Goal: Transaction & Acquisition: Purchase product/service

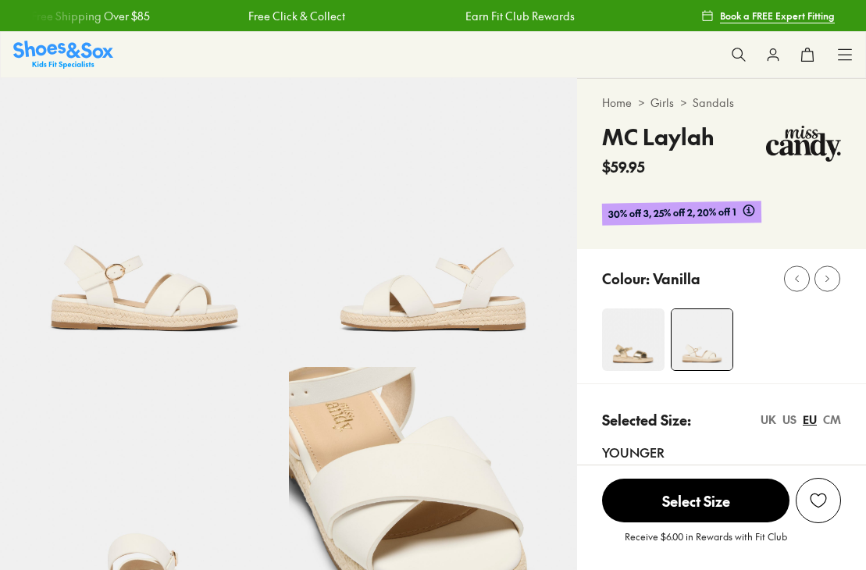
select select "*"
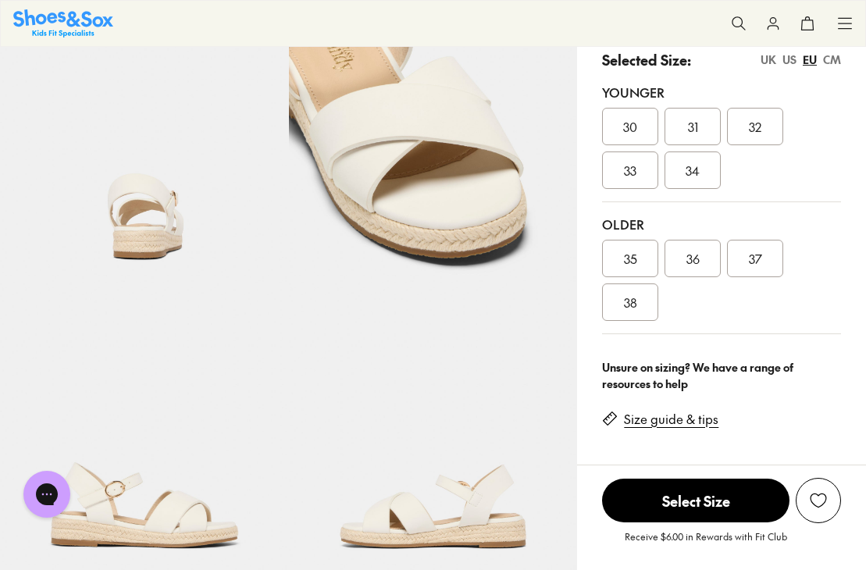
scroll to position [363, 0]
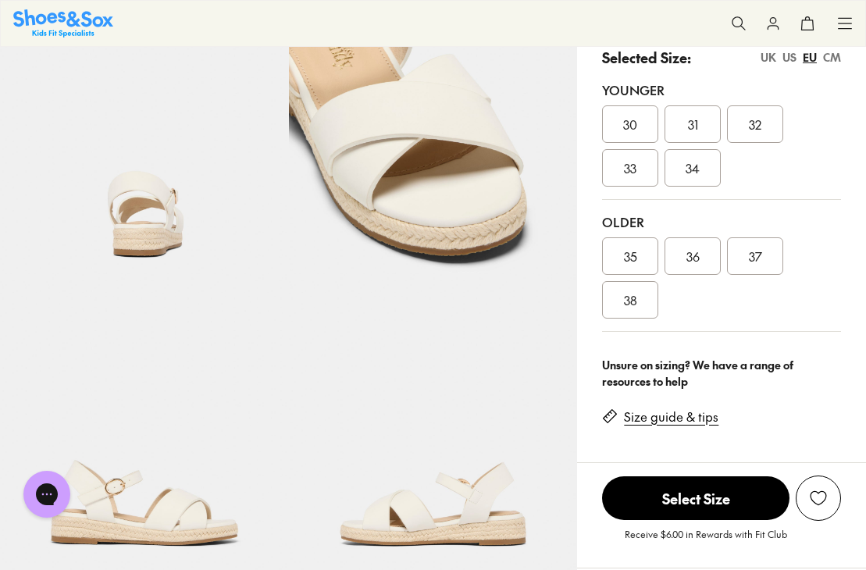
click at [624, 245] on div "35" at bounding box center [630, 257] width 56 height 38
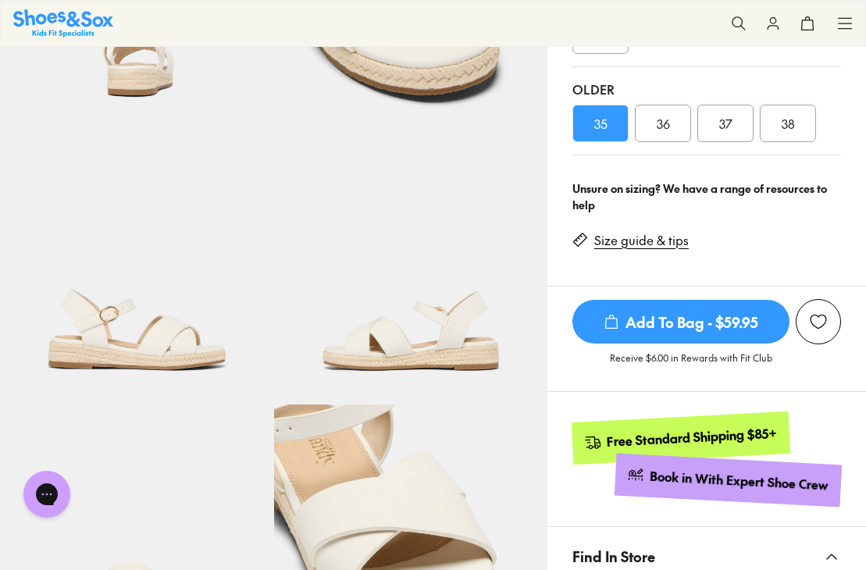
scroll to position [491, 0]
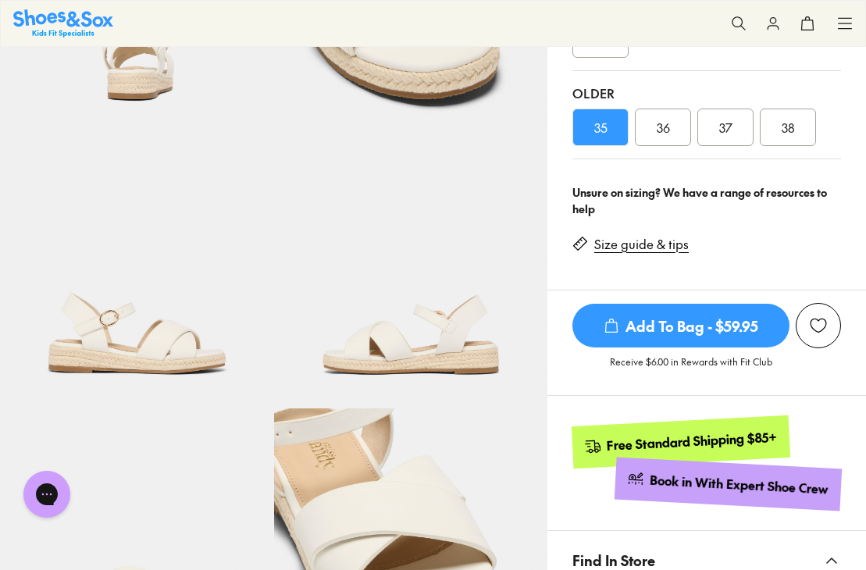
click at [670, 134] on span "36" at bounding box center [663, 127] width 13 height 19
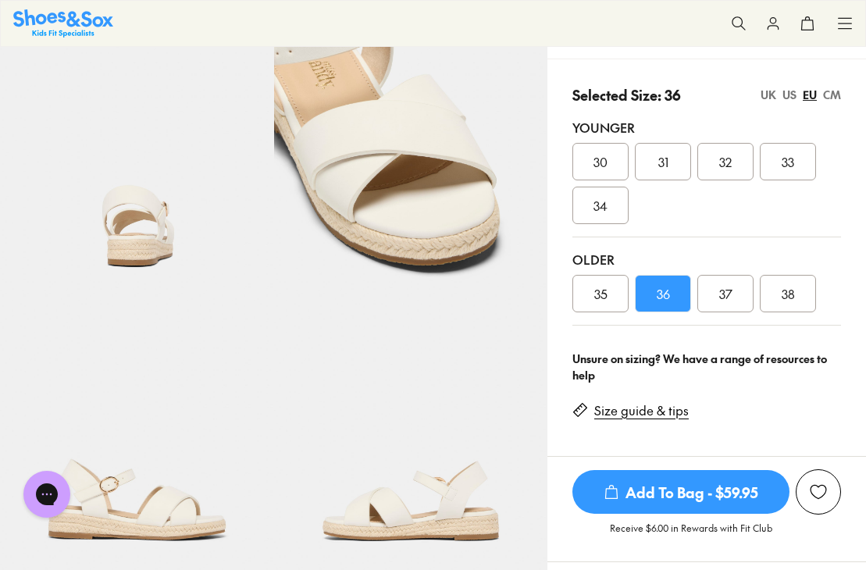
scroll to position [323, 0]
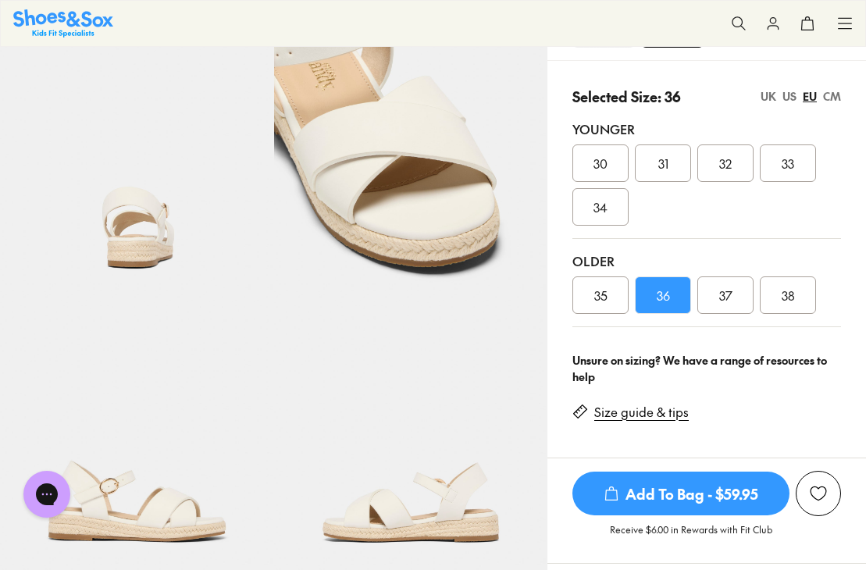
click at [631, 409] on link "Size guide & tips" at bounding box center [642, 412] width 95 height 17
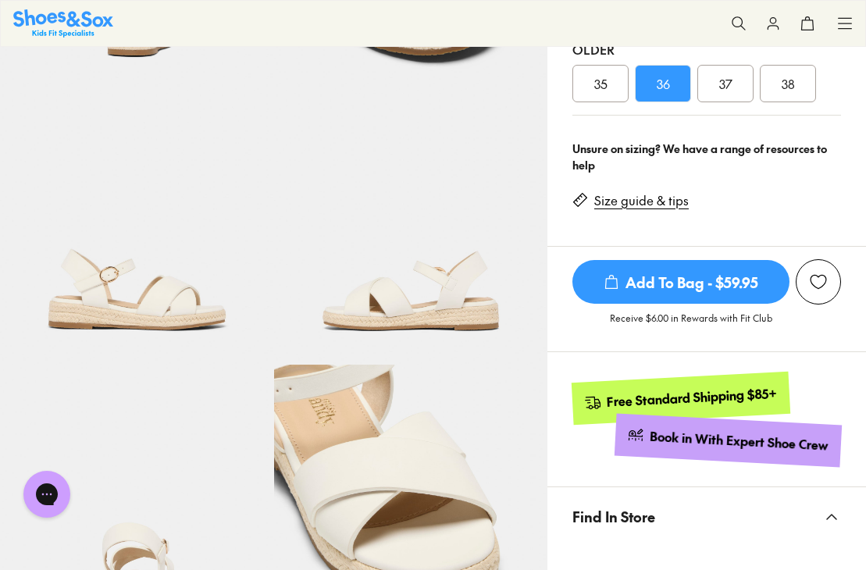
scroll to position [532, 0]
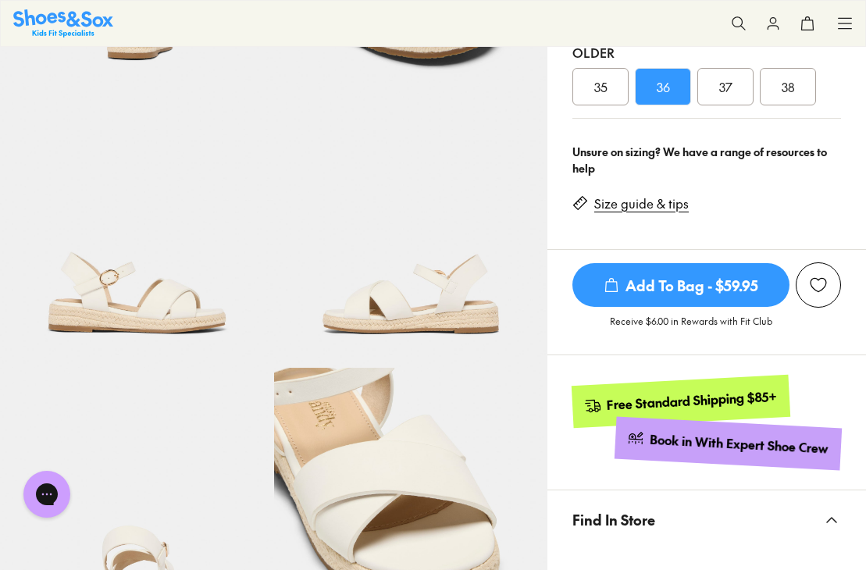
click at [733, 93] on span "37" at bounding box center [726, 86] width 13 height 19
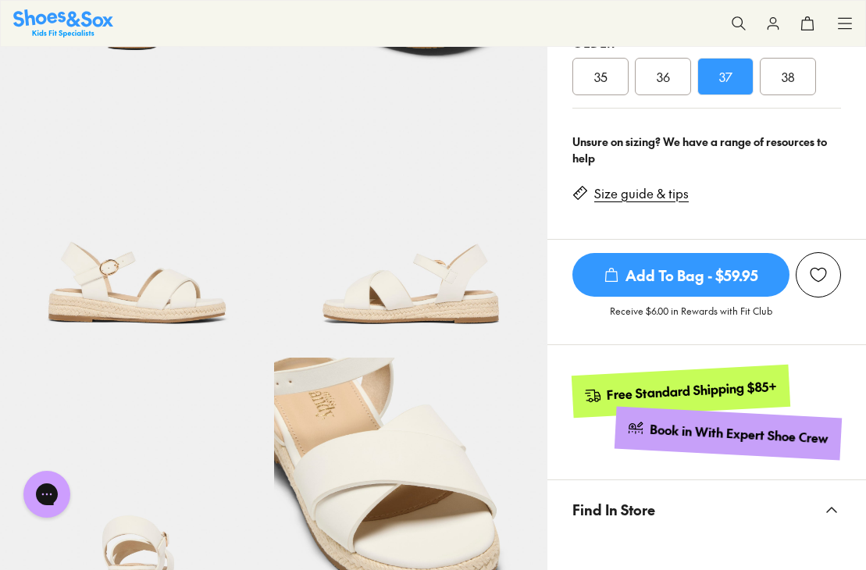
scroll to position [539, 0]
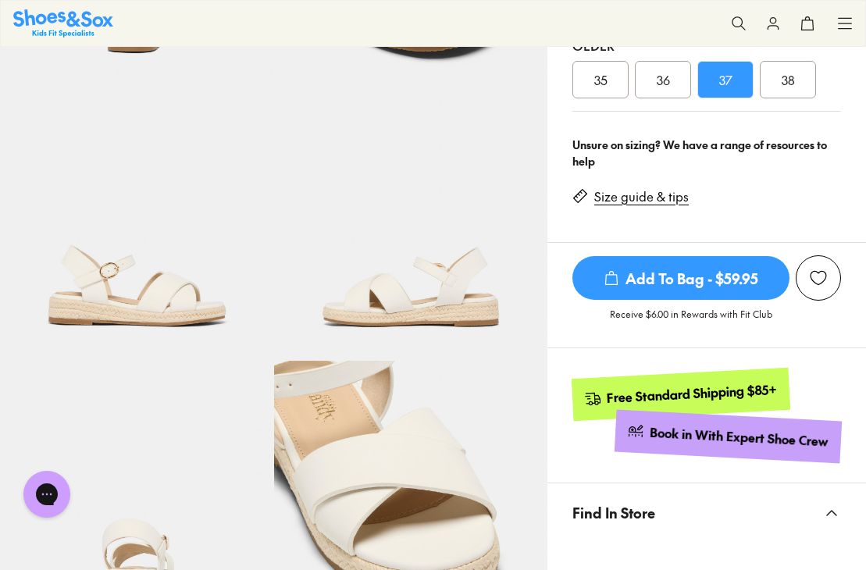
click at [677, 75] on div "36" at bounding box center [663, 80] width 56 height 38
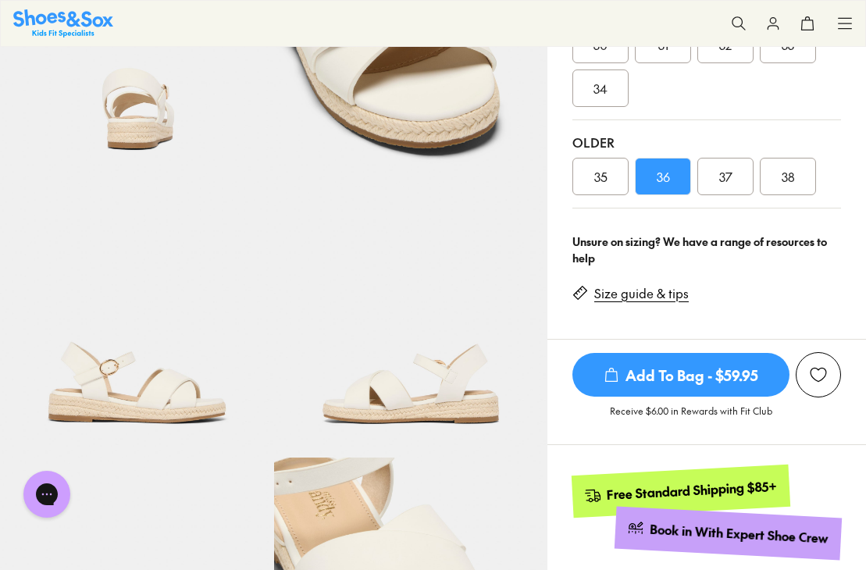
scroll to position [438, 0]
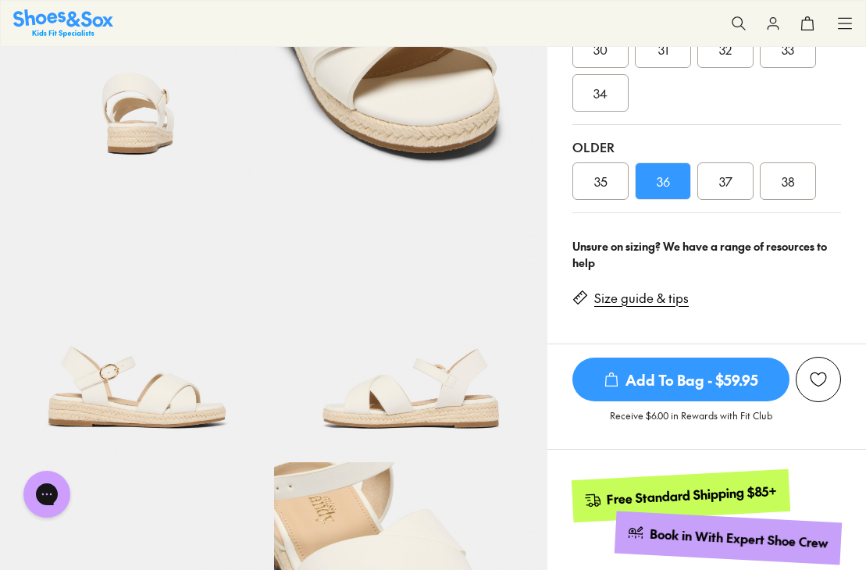
click at [742, 187] on div "37" at bounding box center [726, 182] width 56 height 38
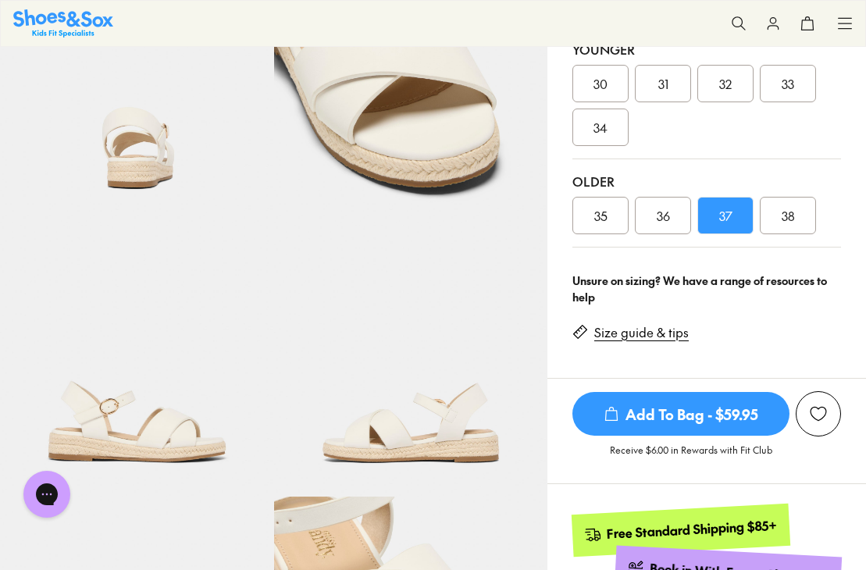
scroll to position [404, 0]
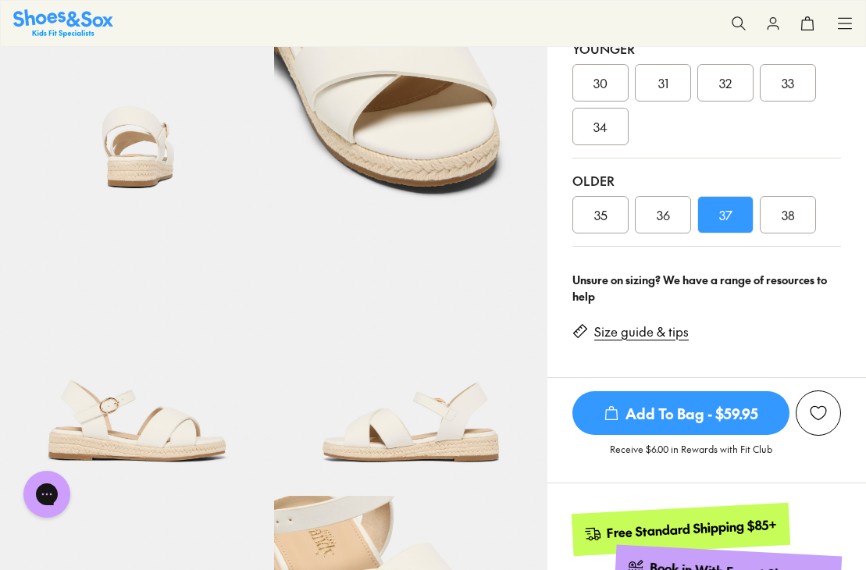
click at [668, 208] on span "36" at bounding box center [663, 214] width 13 height 19
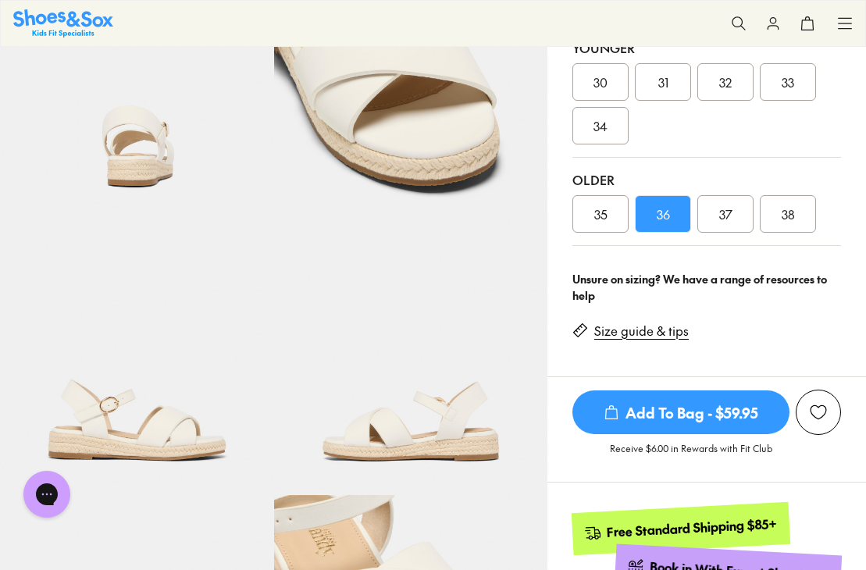
click at [724, 223] on div "37" at bounding box center [726, 214] width 56 height 38
click at [666, 396] on span "Add To Bag - $59.95" at bounding box center [681, 413] width 217 height 44
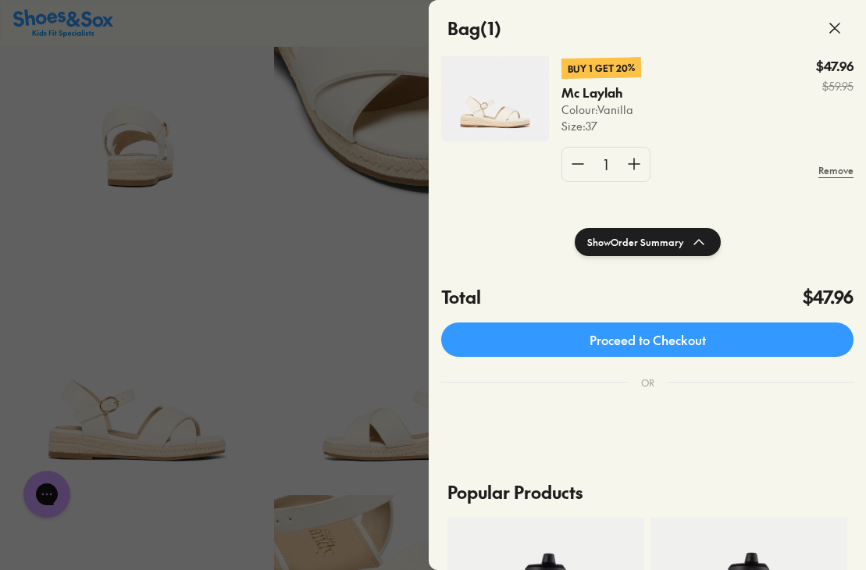
scroll to position [138, 0]
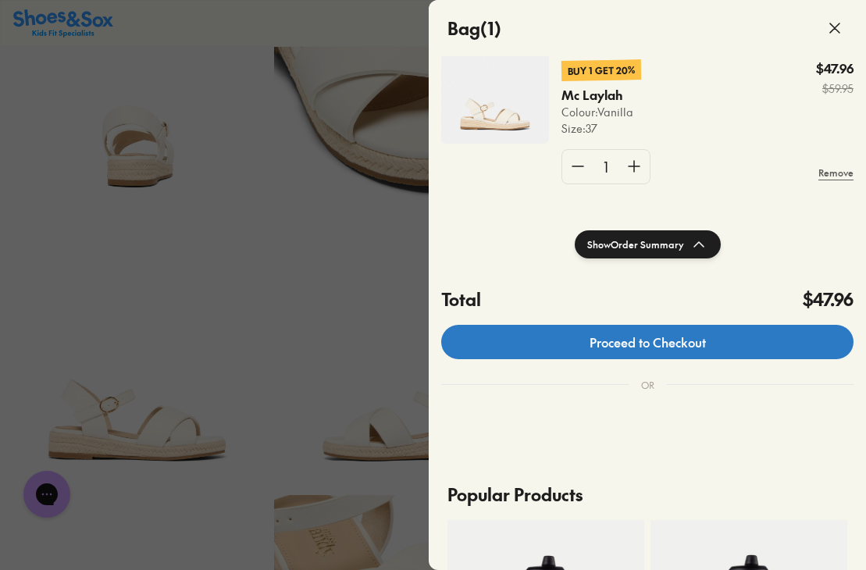
click at [716, 345] on link "Proceed to Checkout" at bounding box center [647, 342] width 413 height 34
